Goal: Task Accomplishment & Management: Use online tool/utility

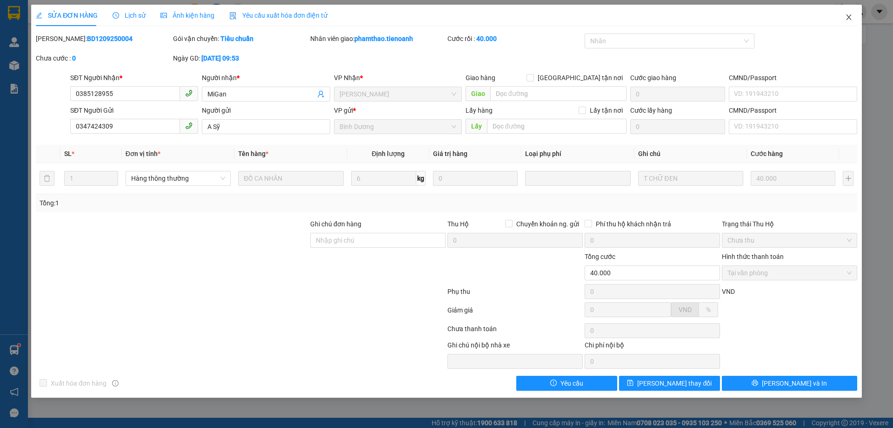
click at [853, 20] on span "Close" at bounding box center [849, 18] width 26 height 26
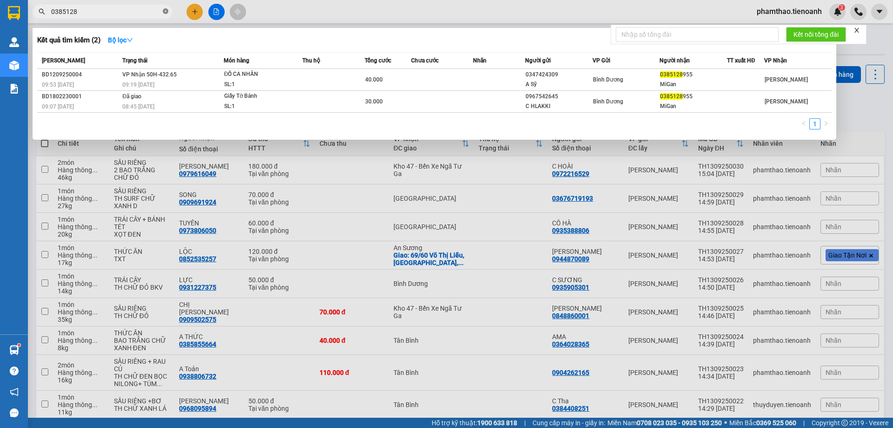
click at [166, 12] on icon "close-circle" at bounding box center [166, 11] width 6 height 6
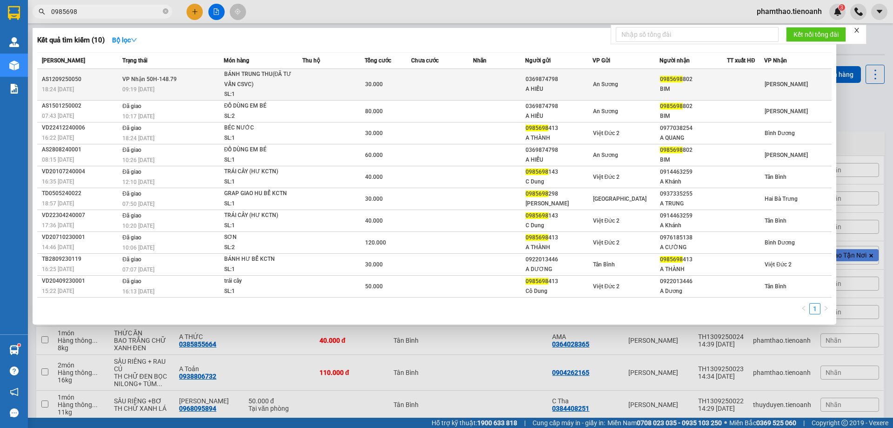
type input "0985698"
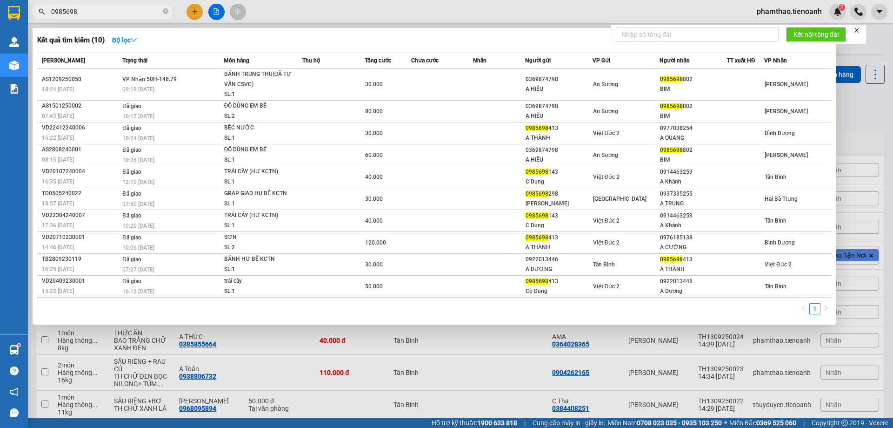
click at [557, 86] on div "A HIẾU" at bounding box center [559, 89] width 67 height 10
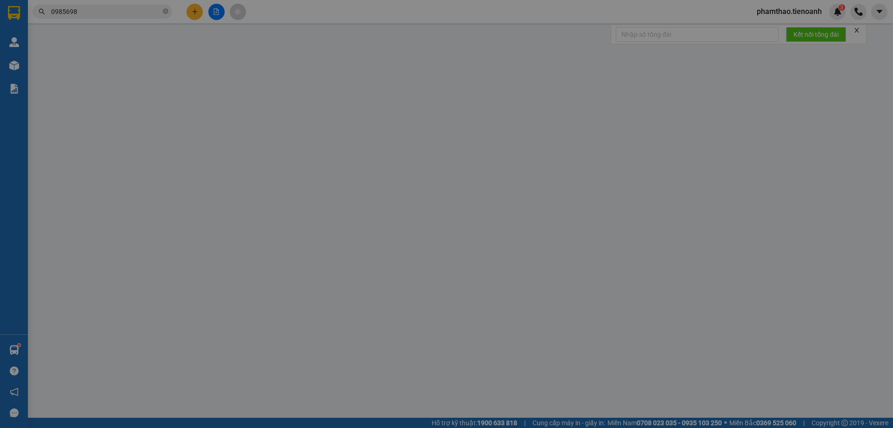
type input "0985698802"
type input "BIM"
type input "0369874798"
type input "A HIẾU"
type input "30.000"
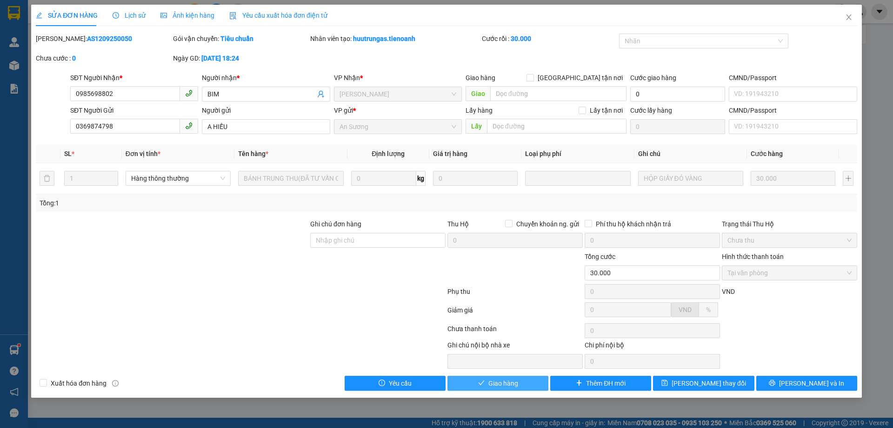
click at [493, 381] on span "Giao hàng" at bounding box center [504, 383] width 30 height 10
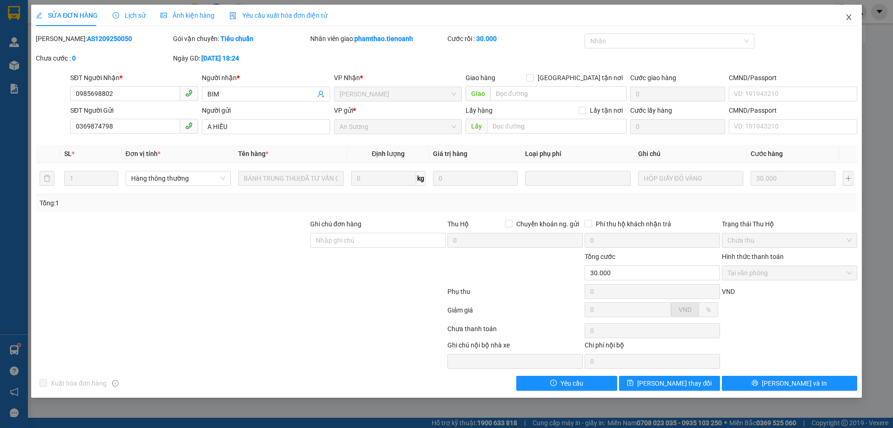
click at [847, 14] on icon "close" at bounding box center [848, 16] width 7 height 7
